Goal: Task Accomplishment & Management: Manage account settings

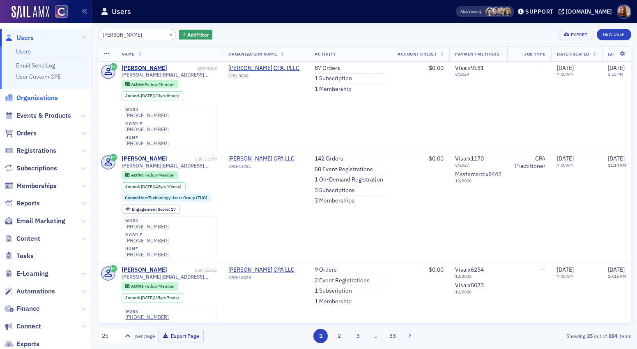
click at [33, 98] on span "Organizations" at bounding box center [37, 97] width 42 height 9
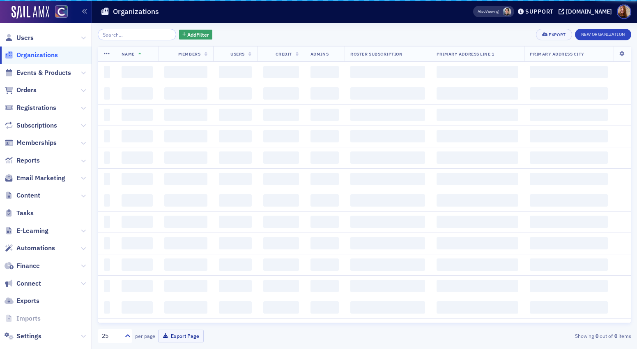
click at [129, 36] on input "search" at bounding box center [137, 35] width 78 height 12
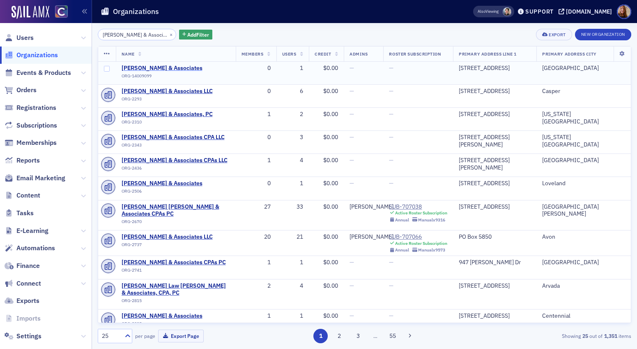
type input "[PERSON_NAME] & Associates"
click at [163, 68] on span "[PERSON_NAME] & Associates" at bounding box center [162, 68] width 81 height 7
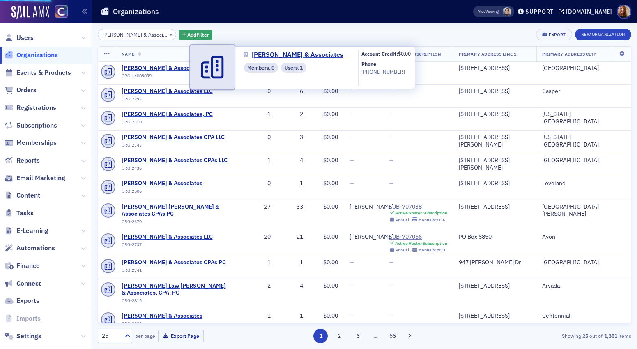
select select "US"
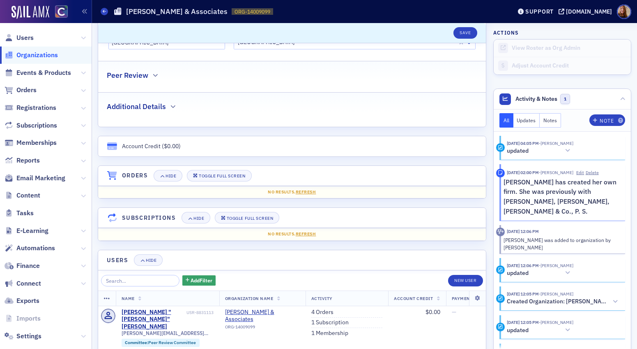
scroll to position [419, 0]
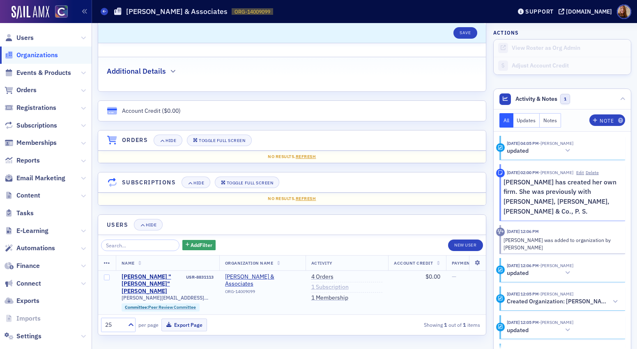
click at [326, 284] on link "1 Subscription" at bounding box center [330, 286] width 37 height 7
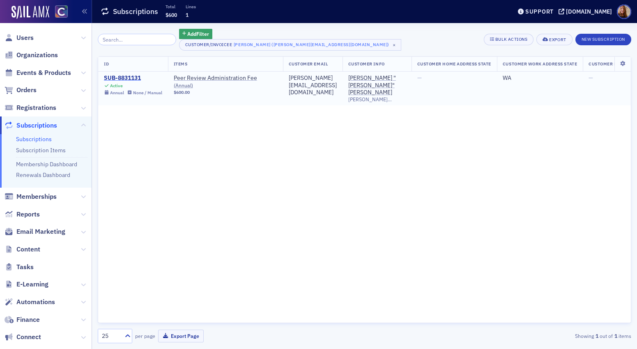
click at [129, 78] on div "SUB-8831131" at bounding box center [133, 77] width 58 height 7
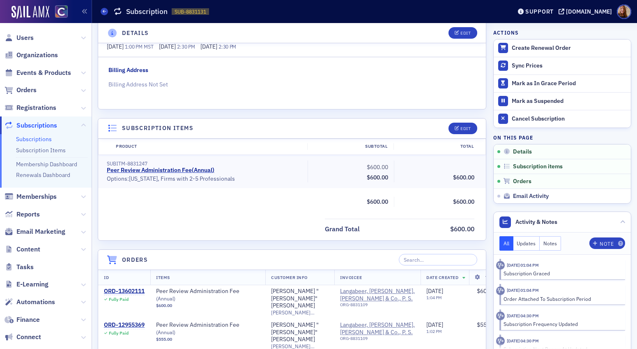
scroll to position [139, 0]
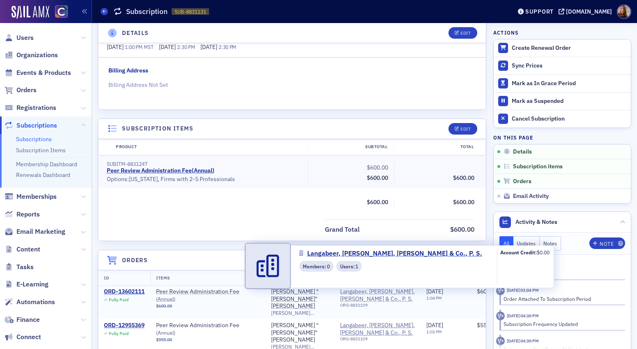
click at [361, 292] on span "Langabeer, [PERSON_NAME], [PERSON_NAME] & Co., P. S." at bounding box center [377, 295] width 75 height 14
select select "US"
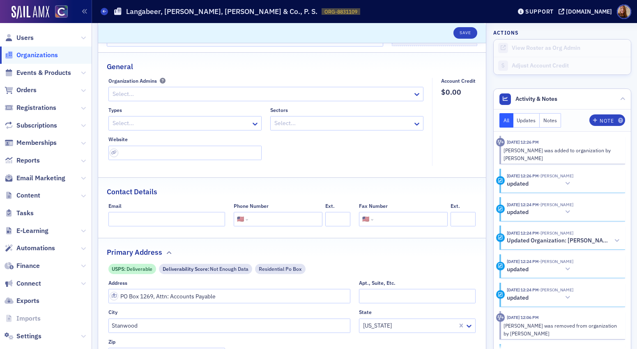
scroll to position [36, 0]
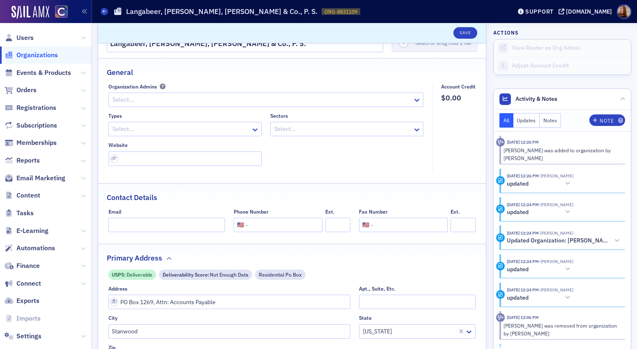
click at [207, 14] on h1 "Langabeer, [PERSON_NAME], [PERSON_NAME] & Co., P. S." at bounding box center [222, 12] width 192 height 10
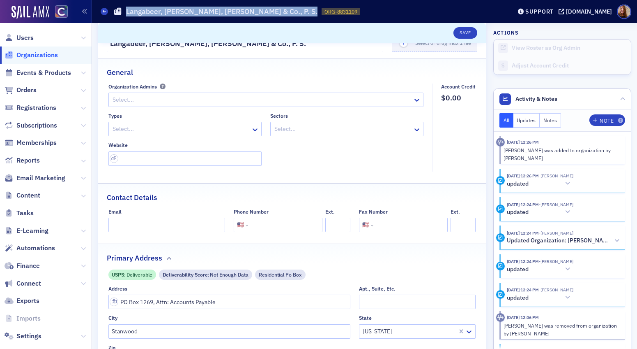
click at [207, 14] on h1 "Langabeer, [PERSON_NAME], [PERSON_NAME] & Co., P. S." at bounding box center [222, 12] width 192 height 10
copy h1 "Langabeer, [PERSON_NAME], [PERSON_NAME] & Co., P. S."
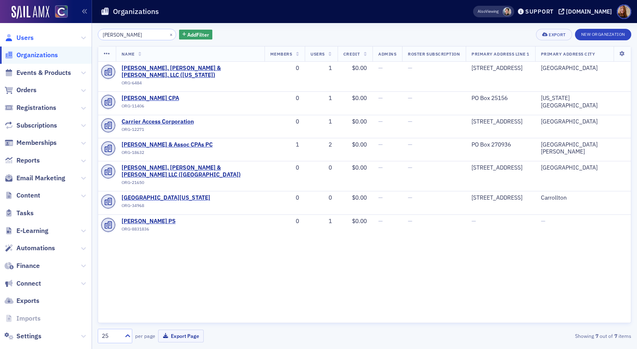
click at [26, 38] on span "Users" at bounding box center [24, 37] width 17 height 9
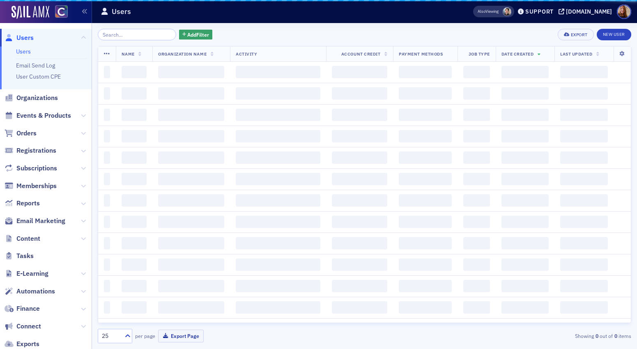
click at [132, 36] on input "search" at bounding box center [137, 35] width 78 height 12
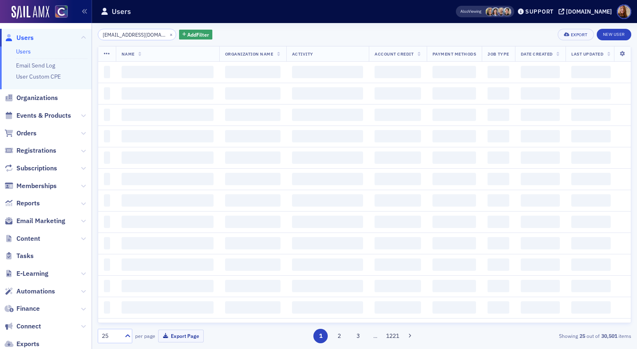
scroll to position [0, 13]
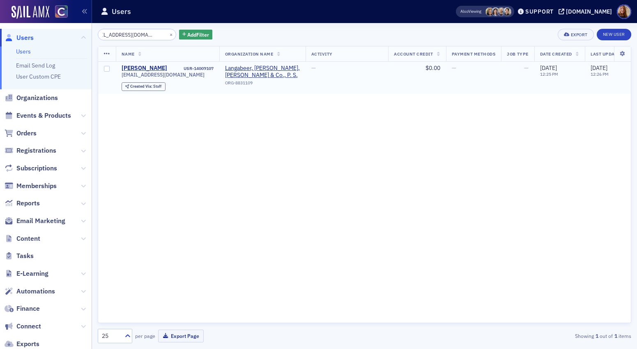
type input "[EMAIL_ADDRESS][DOMAIN_NAME]"
click at [199, 66] on div "USR-14009107" at bounding box center [191, 68] width 45 height 5
copy div "USR-14009107"
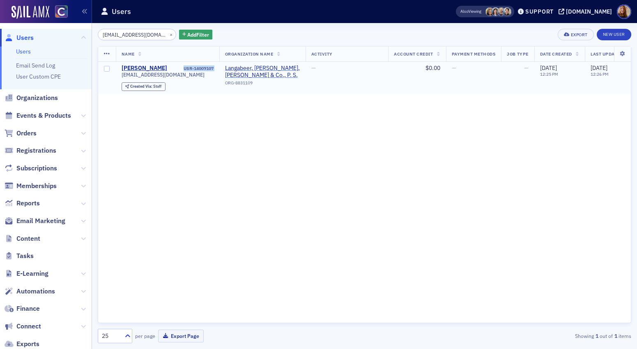
click at [246, 71] on span "Langabeer, [PERSON_NAME], [PERSON_NAME] & Co., P. S." at bounding box center [262, 72] width 75 height 14
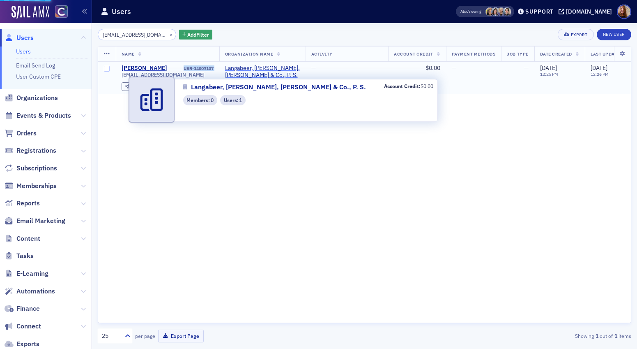
select select "US"
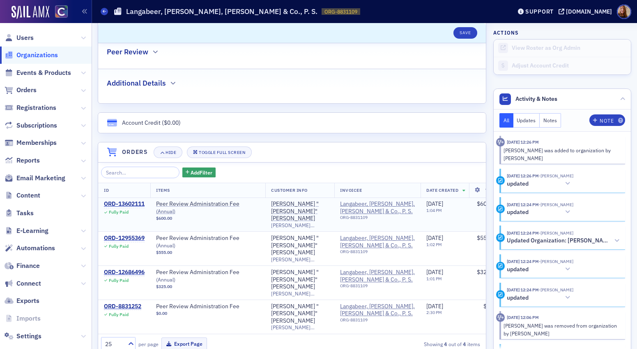
scroll to position [527, 0]
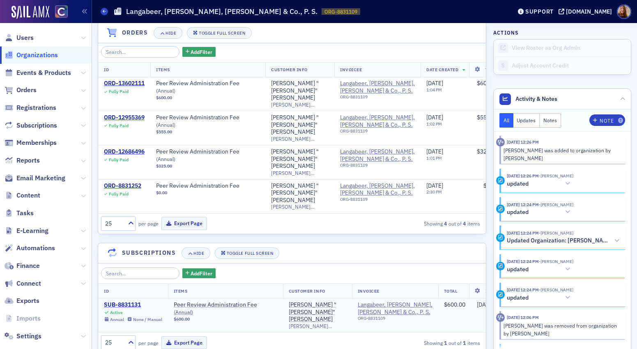
click at [136, 301] on div "SUB-8831131" at bounding box center [133, 304] width 58 height 7
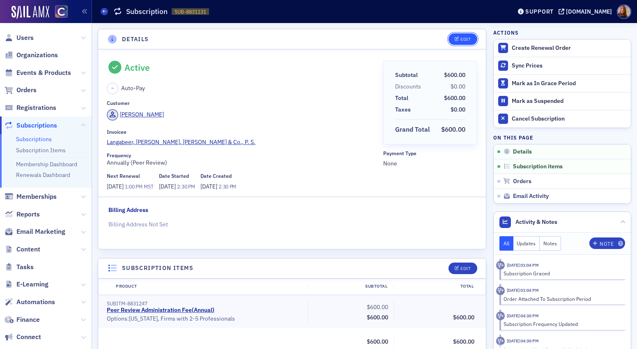
click at [460, 35] on button "Edit" at bounding box center [463, 39] width 28 height 12
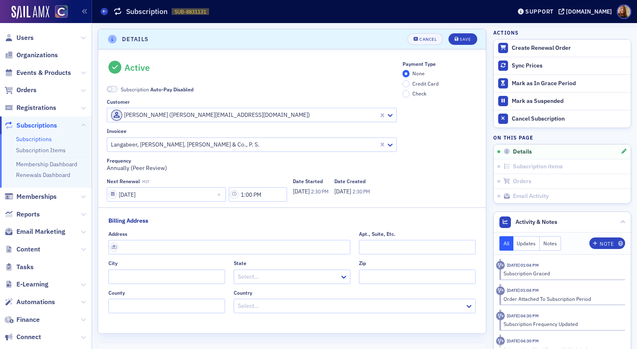
scroll to position [2, 0]
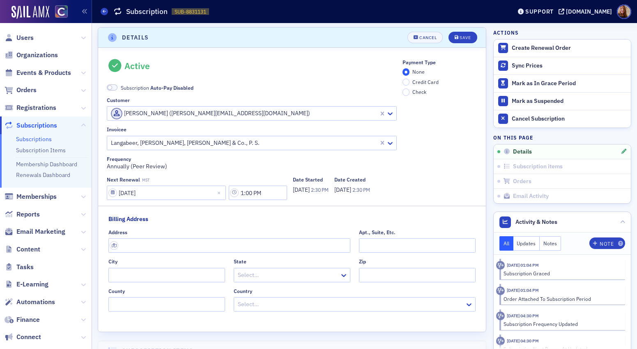
click at [269, 112] on div at bounding box center [244, 113] width 268 height 10
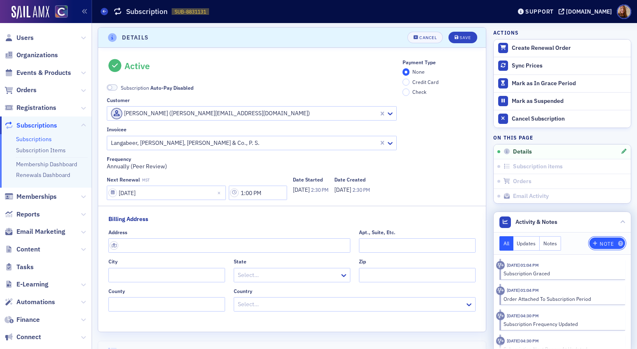
click at [603, 244] on div "Note" at bounding box center [607, 243] width 14 height 5
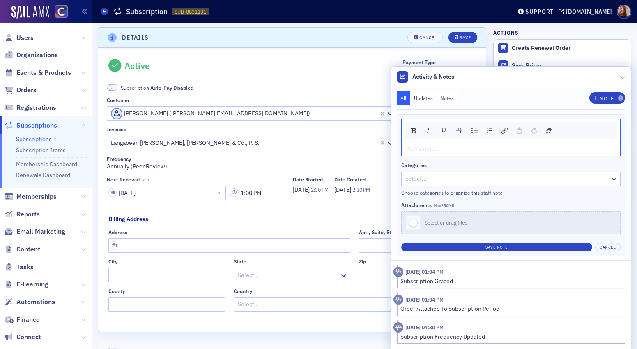
click at [437, 95] on button "Notes" at bounding box center [447, 98] width 21 height 14
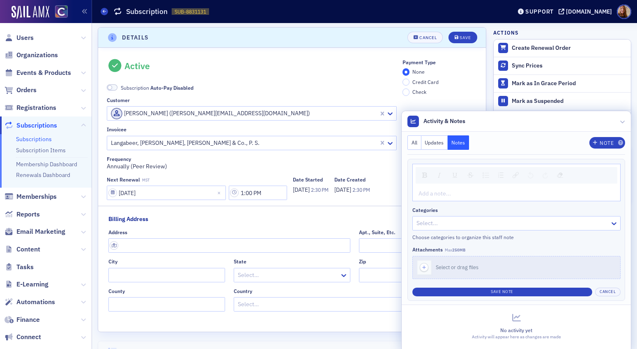
click at [447, 190] on div "rdw-editor" at bounding box center [517, 193] width 196 height 9
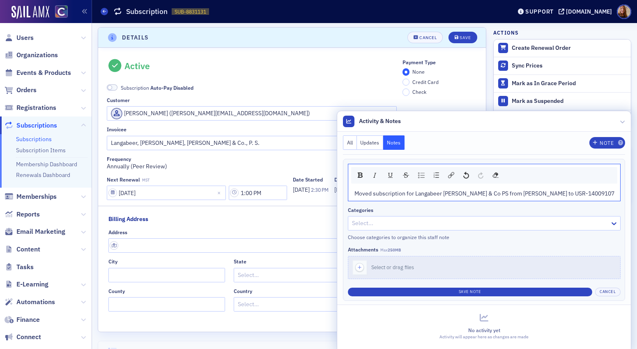
click at [570, 194] on span "Moved subscription for Langabeer [PERSON_NAME] & Co PS from [PERSON_NAME] to US…" at bounding box center [485, 192] width 260 height 7
drag, startPoint x: 568, startPoint y: 194, endPoint x: 614, endPoint y: 196, distance: 45.6
click at [614, 196] on div "Moved subscription for Langabeer [PERSON_NAME] & Co PS from [PERSON_NAME] to US…" at bounding box center [485, 193] width 272 height 14
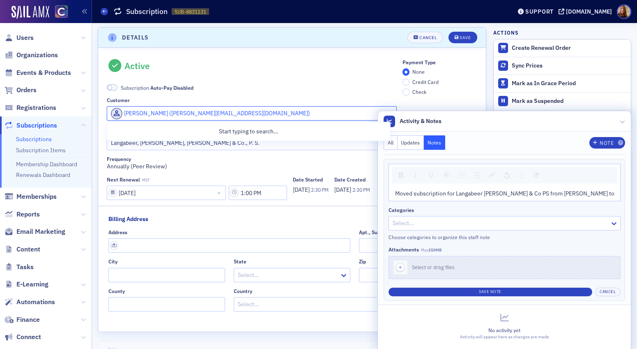
click at [219, 116] on div at bounding box center [244, 113] width 268 height 10
paste input "USR-14009107"
type input "USR-14009107"
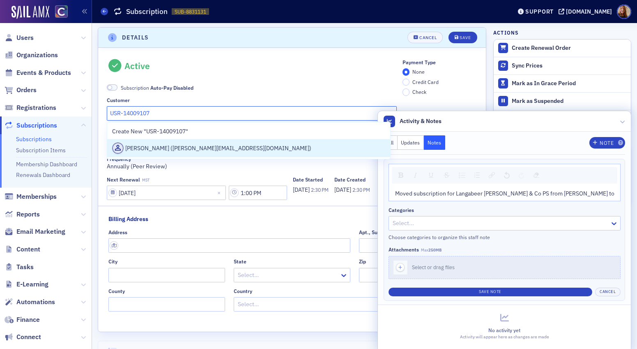
drag, startPoint x: 168, startPoint y: 148, endPoint x: 199, endPoint y: 144, distance: 31.9
click at [168, 148] on div "[PERSON_NAME] ([PERSON_NAME][EMAIL_ADDRESS][DOMAIN_NAME])" at bounding box center [248, 148] width 273 height 12
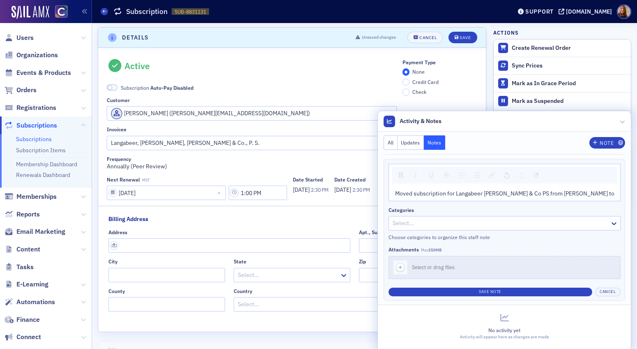
click at [609, 193] on div "Moved subscription for Langabeer [PERSON_NAME] & Co PS from [PERSON_NAME] to" at bounding box center [504, 193] width 231 height 14
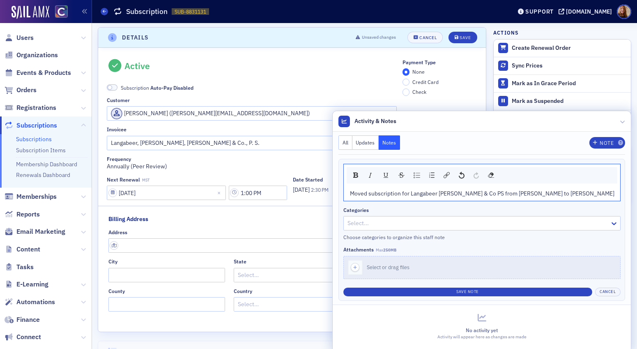
click at [510, 193] on span "Moved subscription for Langabeer [PERSON_NAME] & Co PS from [PERSON_NAME] to [P…" at bounding box center [482, 192] width 265 height 7
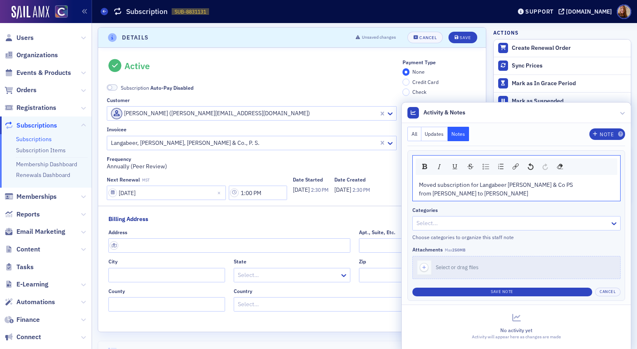
click at [526, 194] on div "from [PERSON_NAME] to [PERSON_NAME]" at bounding box center [517, 193] width 196 height 9
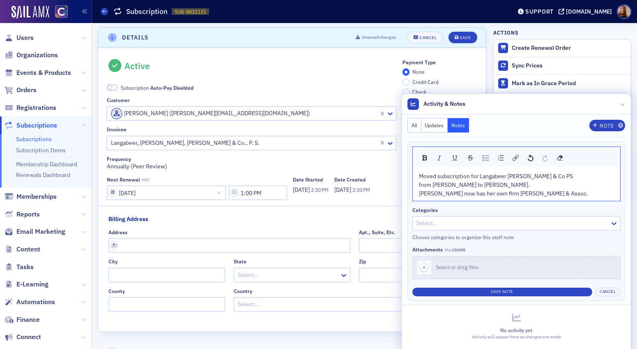
drag, startPoint x: 465, startPoint y: 174, endPoint x: 473, endPoint y: 173, distance: 8.7
click at [465, 174] on span "Moved subscription for Langabeer [PERSON_NAME] & Co PS" at bounding box center [496, 175] width 154 height 7
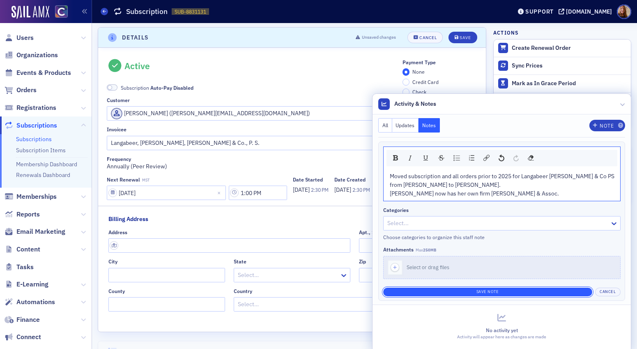
click at [498, 290] on button "Save Note" at bounding box center [487, 291] width 209 height 9
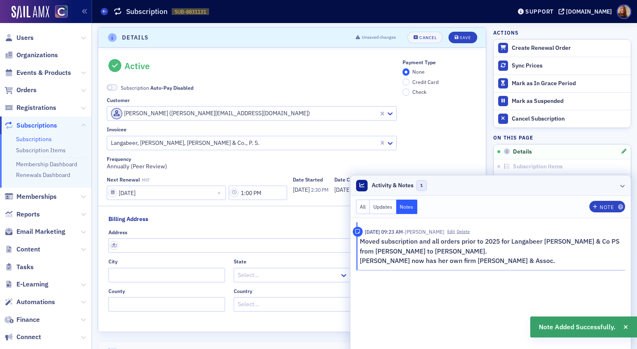
click at [513, 186] on header "Activity & Notes 1" at bounding box center [491, 185] width 281 height 21
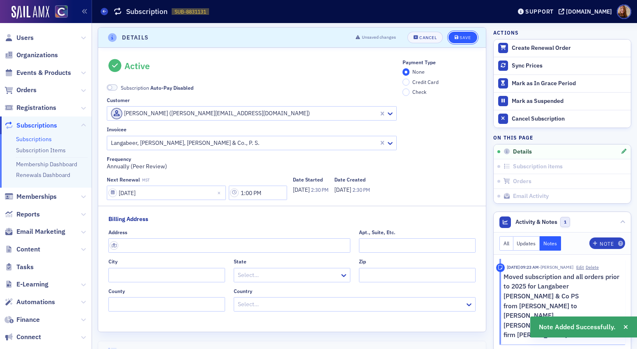
click at [462, 39] on div "Save" at bounding box center [465, 37] width 11 height 5
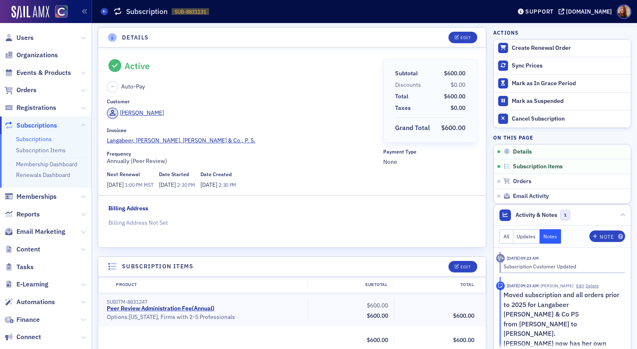
scroll to position [181, 0]
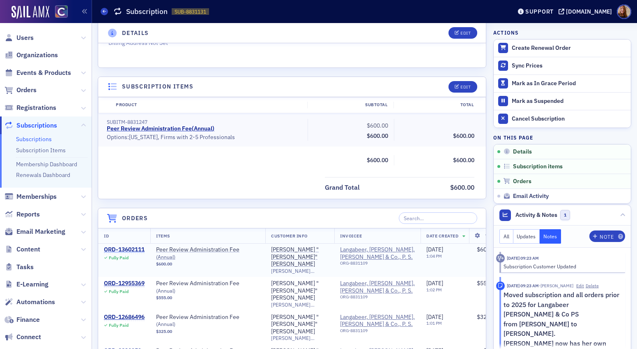
click at [123, 250] on div "ORD-13602111" at bounding box center [124, 249] width 41 height 7
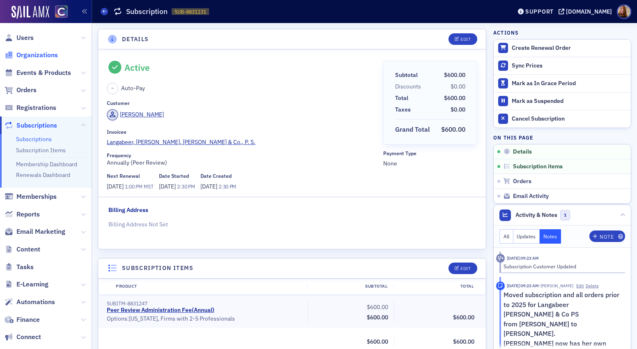
click at [39, 56] on span "Organizations" at bounding box center [37, 55] width 42 height 9
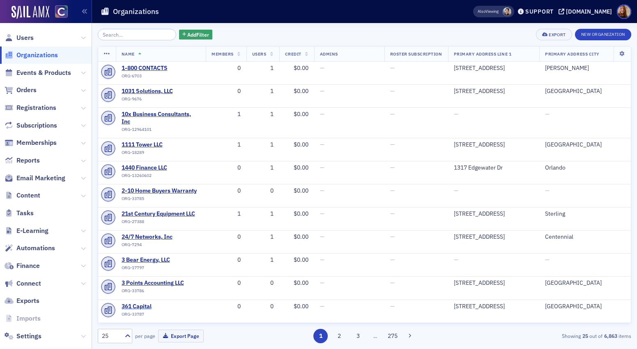
click at [114, 32] on input "search" at bounding box center [137, 35] width 78 height 12
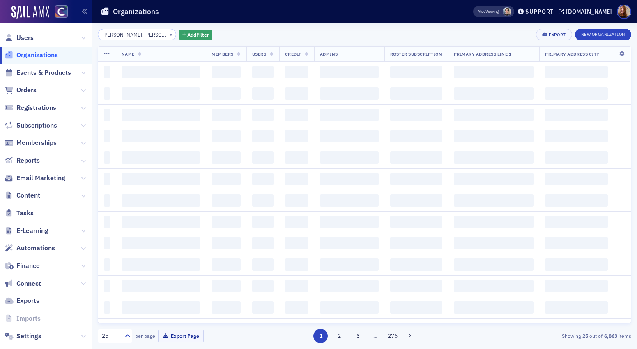
scroll to position [0, 22]
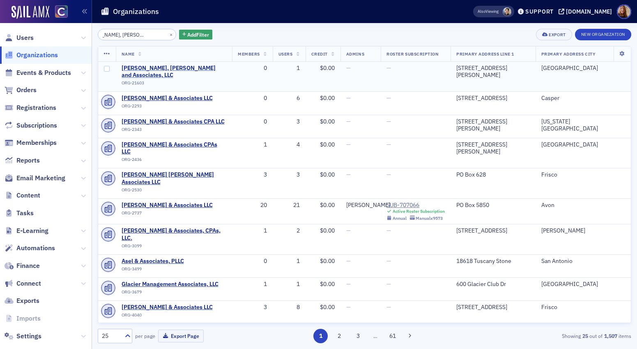
type input "[PERSON_NAME], [PERSON_NAME] and Associates, LLC"
click at [155, 68] on span "[PERSON_NAME], [PERSON_NAME] and Associates, LLC" at bounding box center [174, 72] width 105 height 14
select select "US"
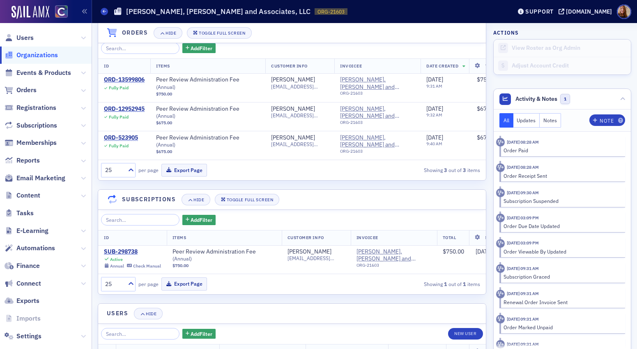
scroll to position [589, 0]
